Goal: Ask a question

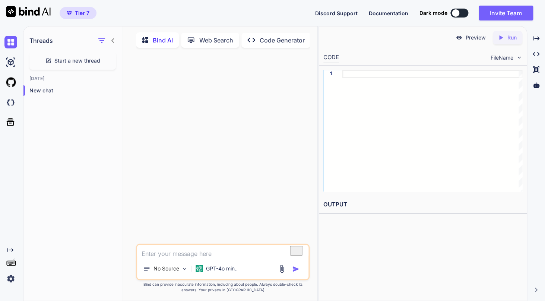
scroll to position [1, 0]
click at [9, 80] on img at bounding box center [10, 82] width 13 height 13
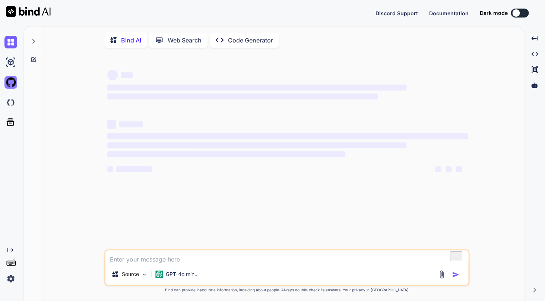
click at [12, 83] on img at bounding box center [10, 82] width 13 height 13
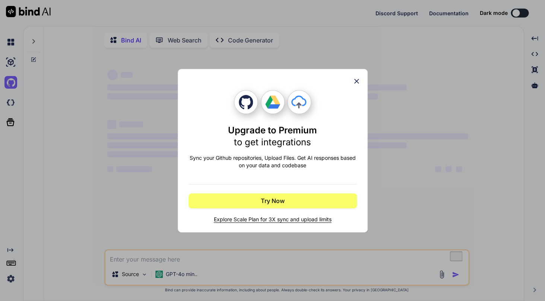
click at [356, 80] on icon at bounding box center [356, 81] width 8 height 8
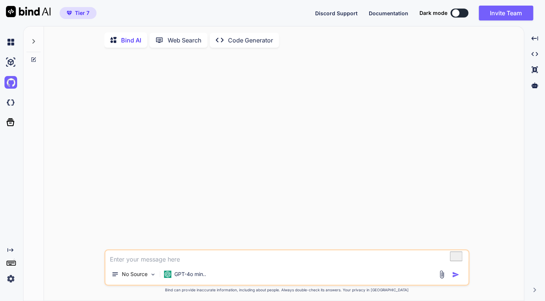
type textarea "x"
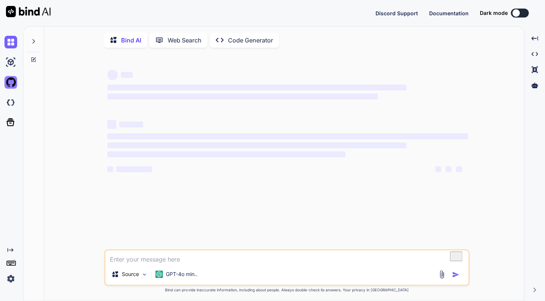
click at [12, 82] on img at bounding box center [10, 82] width 13 height 13
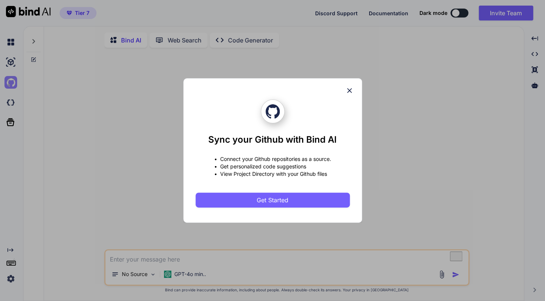
type textarea "x"
click at [350, 90] on icon at bounding box center [349, 90] width 5 height 5
